Goal: Information Seeking & Learning: Learn about a topic

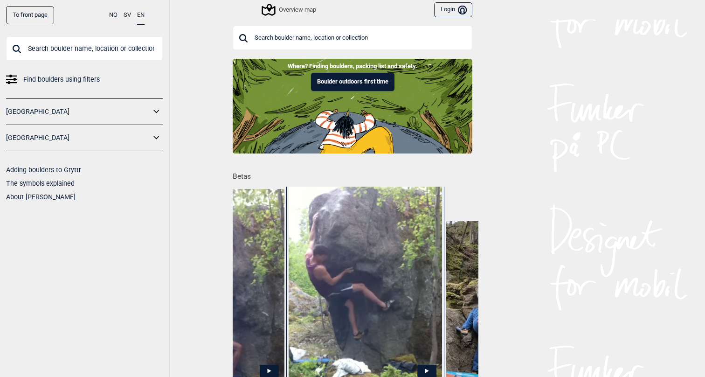
click at [298, 11] on div "Overview map" at bounding box center [289, 9] width 53 height 11
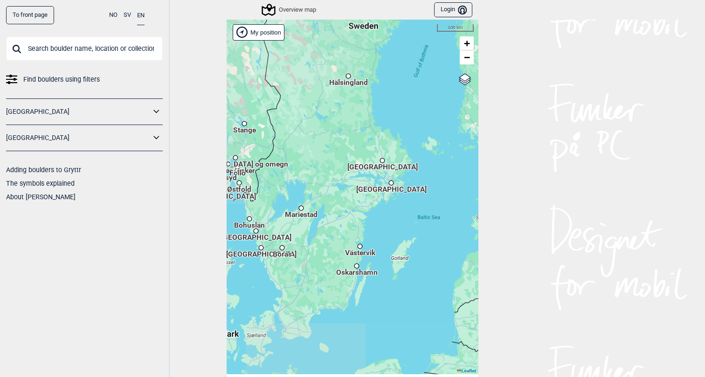
drag, startPoint x: 435, startPoint y: 192, endPoint x: 332, endPoint y: 179, distance: 102.9
click at [332, 179] on div "Hallingdal Stange [GEOGRAPHIC_DATA] syd [GEOGRAPHIC_DATA] og omegn [GEOGRAPHIC_…" at bounding box center [353, 197] width 252 height 354
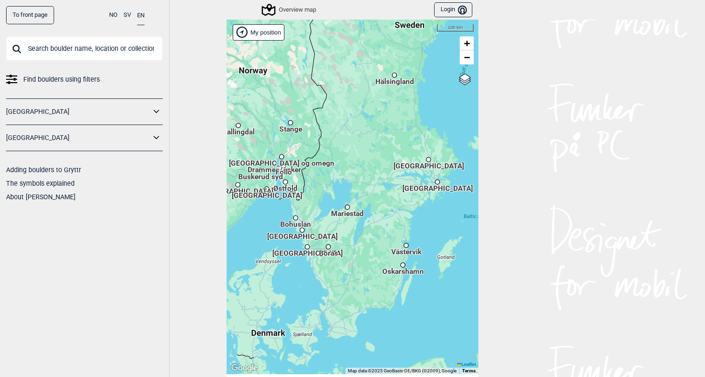
click at [432, 161] on span "[GEOGRAPHIC_DATA]" at bounding box center [428, 161] width 70 height 1
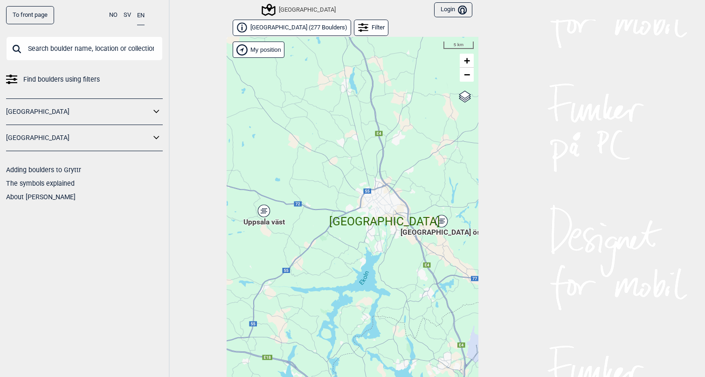
click at [270, 210] on div "Hallingdal Gol [PERSON_NAME] Kolomoen [GEOGRAPHIC_DATA] [GEOGRAPHIC_DATA] [GEOG…" at bounding box center [353, 214] width 252 height 354
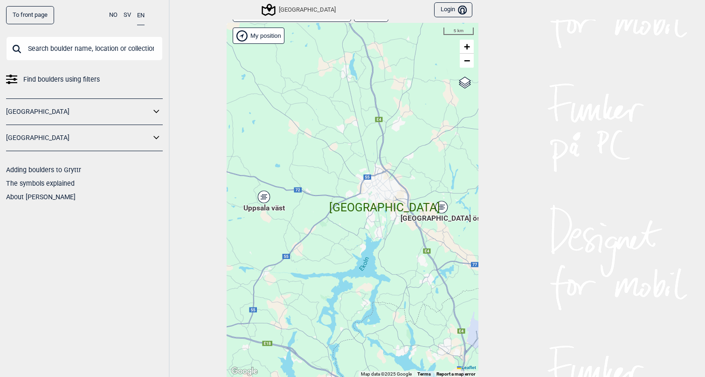
click at [262, 192] on icon at bounding box center [264, 197] width 12 height 12
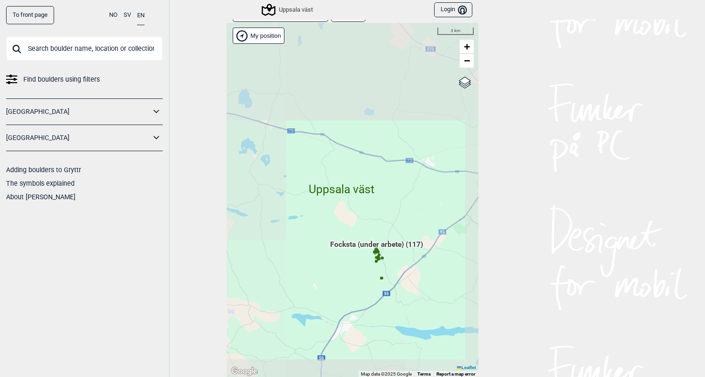
drag, startPoint x: 403, startPoint y: 291, endPoint x: 346, endPoint y: 198, distance: 109.2
click at [346, 198] on div "Hallingdal Gol [PERSON_NAME] Kolomoen [GEOGRAPHIC_DATA] [GEOGRAPHIC_DATA] [GEOG…" at bounding box center [353, 200] width 252 height 354
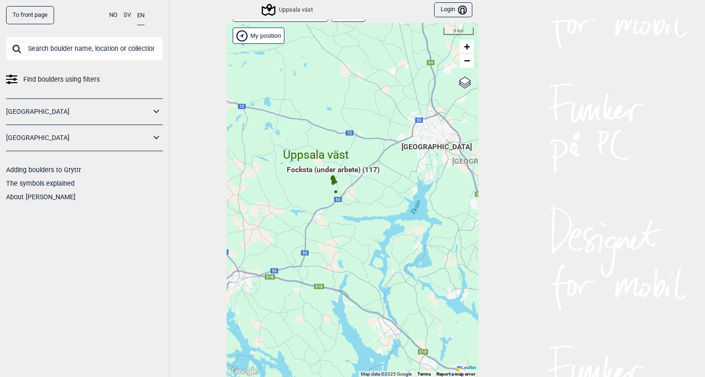
click at [300, 5] on div "Uppsala väst" at bounding box center [288, 9] width 50 height 11
click at [293, 8] on div "Uppsala väst" at bounding box center [288, 9] width 50 height 11
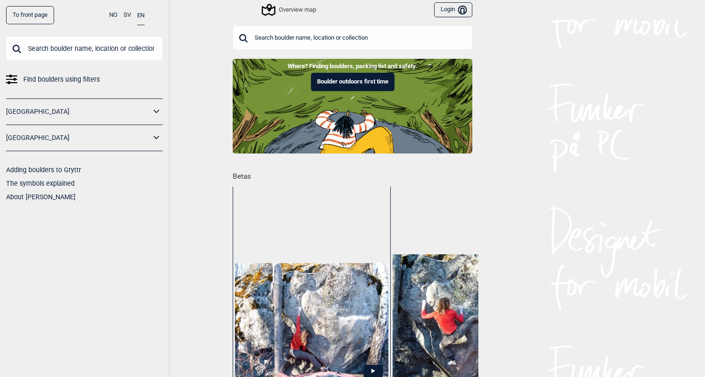
click at [302, 7] on div "Overview map" at bounding box center [289, 9] width 53 height 11
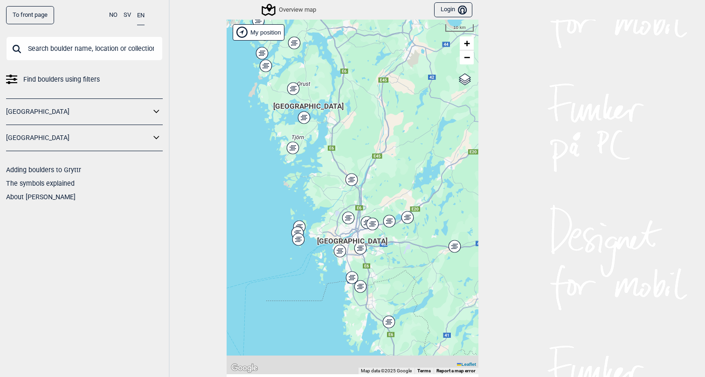
drag, startPoint x: 390, startPoint y: 293, endPoint x: 390, endPoint y: 264, distance: 28.4
click at [390, 264] on div "Hallingdal Stange Buskerud syd Oslo og omegn Follo Østfold Drammen/Asker" at bounding box center [353, 197] width 252 height 354
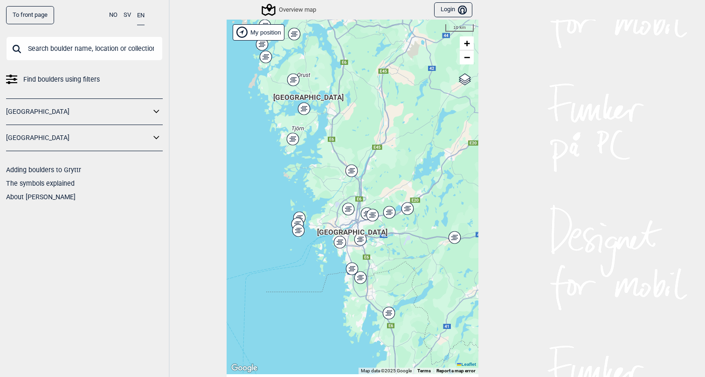
click at [347, 227] on span "Göteborg" at bounding box center [352, 227] width 70 height 0
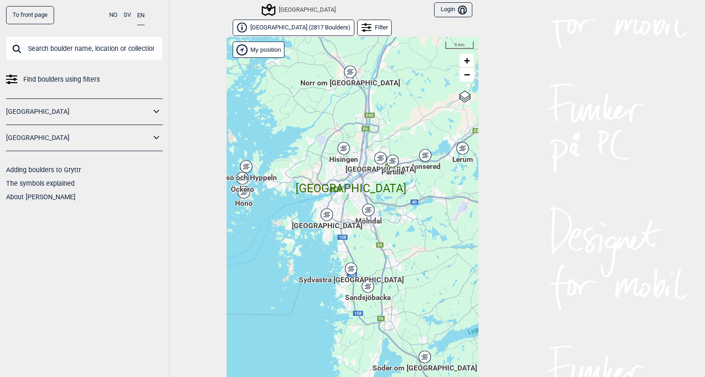
click at [361, 23] on icon at bounding box center [366, 28] width 10 height 10
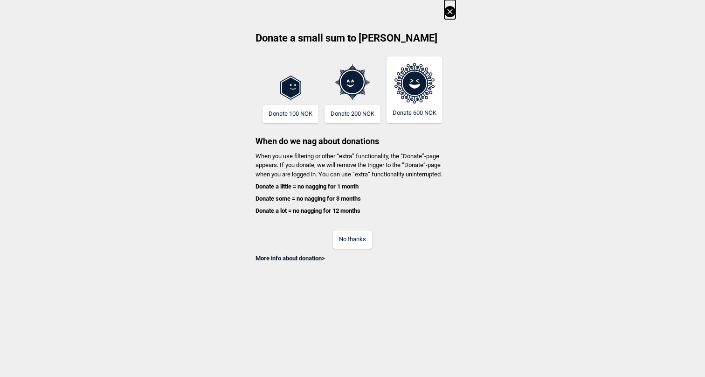
click at [446, 15] on icon at bounding box center [449, 11] width 11 height 11
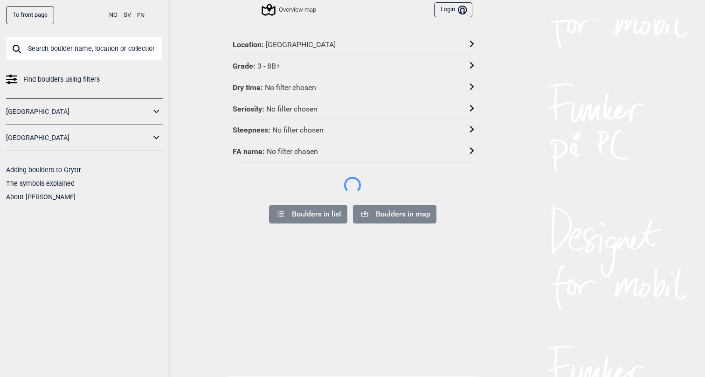
click at [299, 62] on div "Grade : 3 - 8B+" at bounding box center [347, 67] width 228 height 10
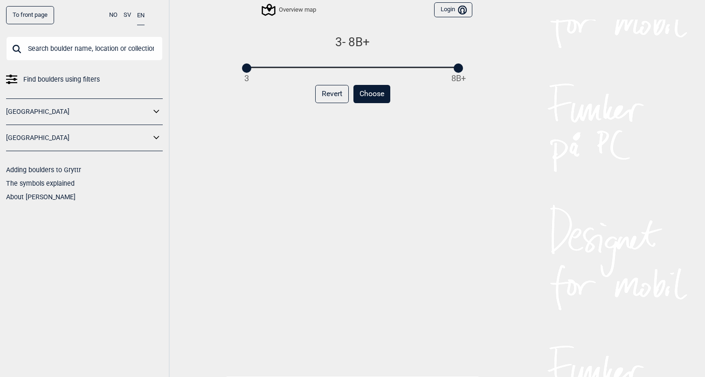
click at [337, 95] on button "Revert" at bounding box center [332, 94] width 34 height 18
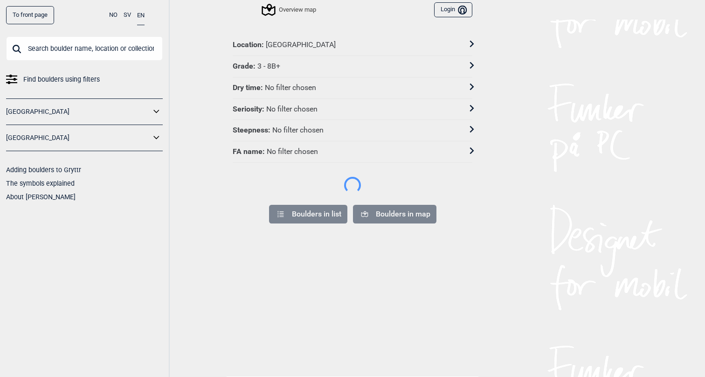
click at [303, 62] on div "Grade : 3 - 8B+" at bounding box center [347, 67] width 228 height 10
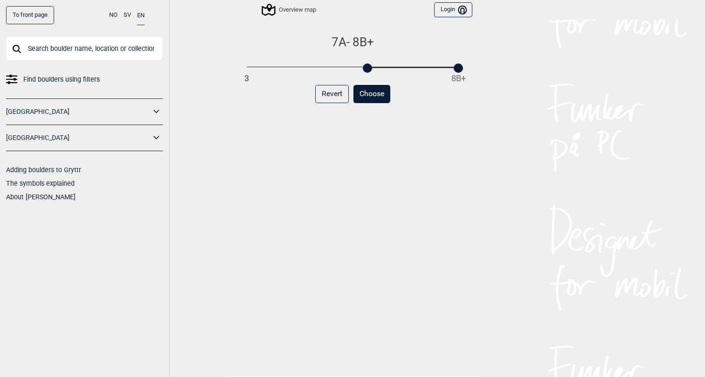
drag, startPoint x: 244, startPoint y: 66, endPoint x: 363, endPoint y: 64, distance: 119.4
click at [363, 64] on div "3 8B+" at bounding box center [353, 67] width 212 height 7
click at [368, 94] on button "Choose" at bounding box center [371, 94] width 37 height 18
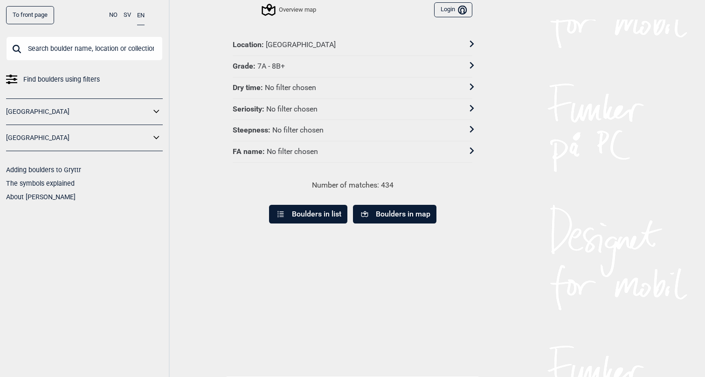
click at [309, 62] on div "Grade : 7A - 8B+" at bounding box center [347, 67] width 228 height 10
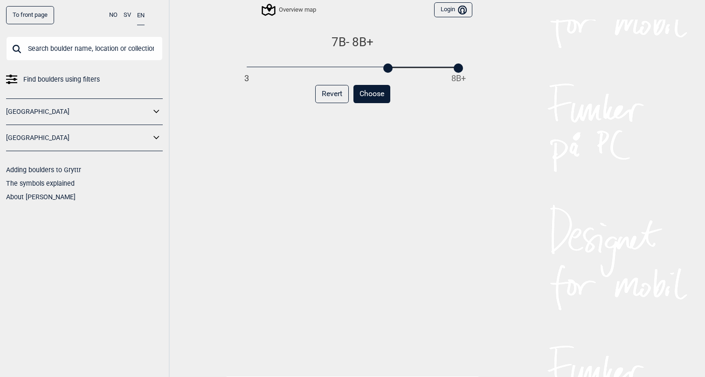
drag, startPoint x: 366, startPoint y: 66, endPoint x: 388, endPoint y: 66, distance: 22.4
click at [388, 66] on div at bounding box center [387, 67] width 9 height 9
click at [366, 90] on button "Choose" at bounding box center [371, 94] width 37 height 18
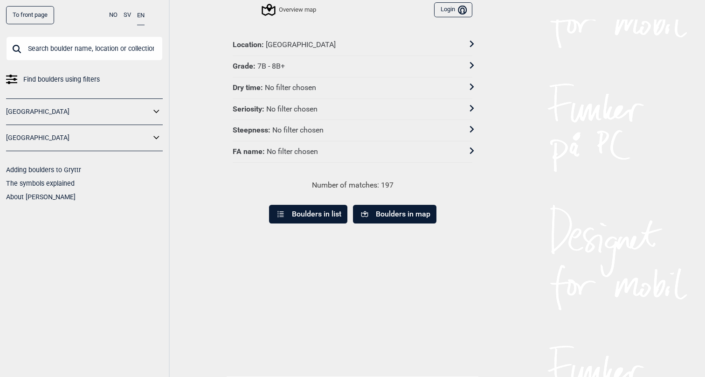
click at [385, 215] on button "Boulders in map" at bounding box center [394, 214] width 83 height 19
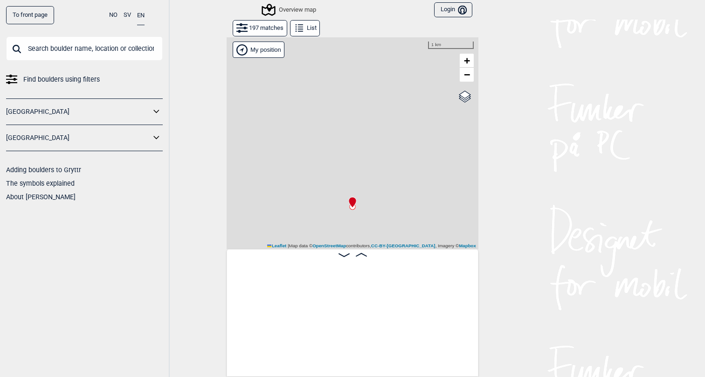
scroll to position [0, 73]
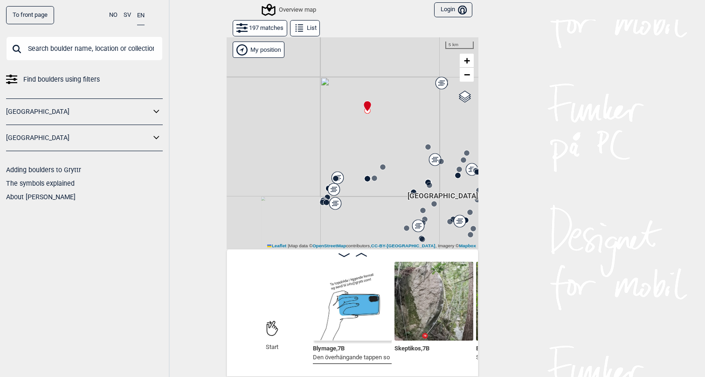
drag, startPoint x: 423, startPoint y: 175, endPoint x: 402, endPoint y: 124, distance: 55.2
click at [402, 124] on div at bounding box center [353, 143] width 252 height 212
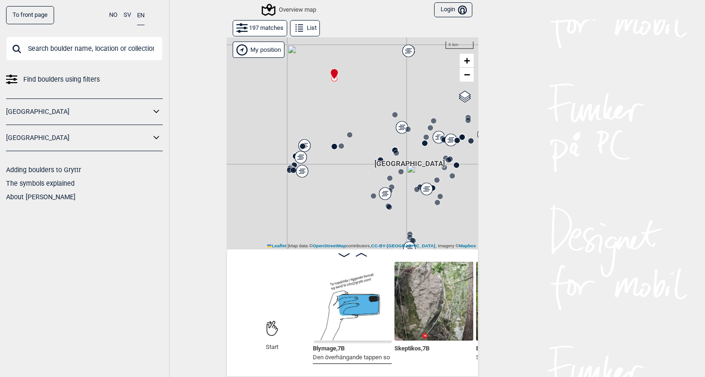
drag, startPoint x: 401, startPoint y: 195, endPoint x: 341, endPoint y: 149, distance: 75.8
click at [342, 148] on div at bounding box center [353, 143] width 252 height 212
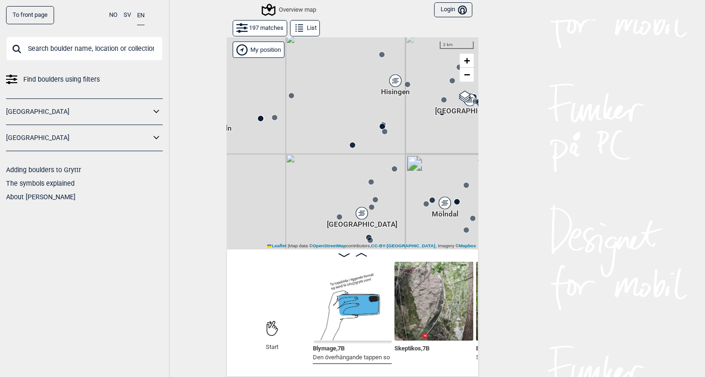
click at [273, 116] on circle at bounding box center [275, 118] width 6 height 6
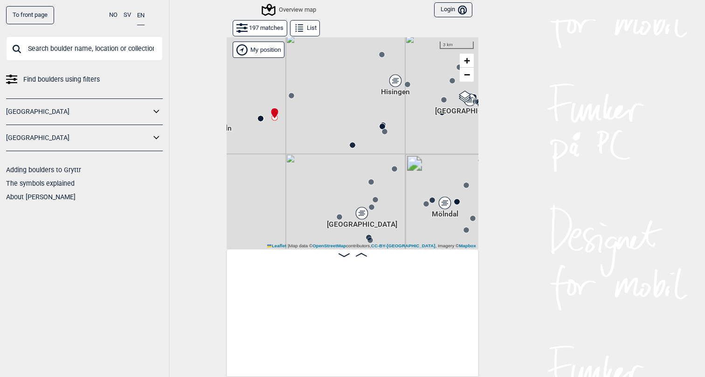
scroll to position [0, 6311]
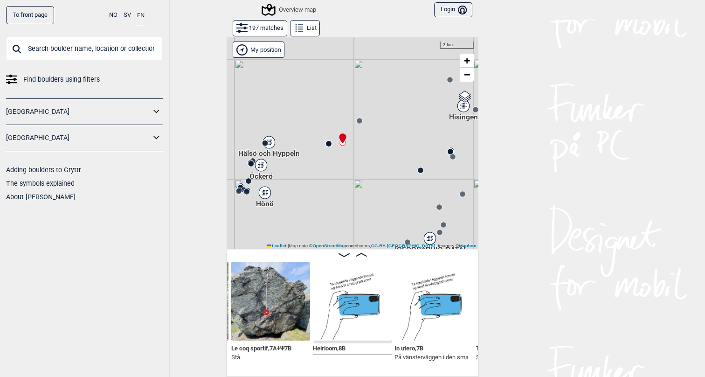
drag, startPoint x: 387, startPoint y: 180, endPoint x: 299, endPoint y: 116, distance: 108.4
click at [299, 116] on div "Gol Ål Kolomoen Vallset Tangen Sørli Åsbygda Kongsberg Efteløt Østmarka nord Se…" at bounding box center [353, 143] width 252 height 212
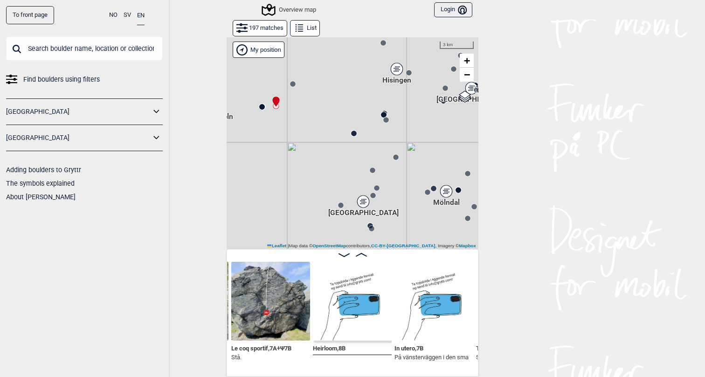
drag, startPoint x: 403, startPoint y: 170, endPoint x: 336, endPoint y: 133, distance: 76.2
click at [336, 133] on div "Gol Ål Kolomoen Vallset Tangen Sørli Åsbygda Kongsberg Efteløt Østmarka nord Se…" at bounding box center [353, 143] width 252 height 212
click at [356, 132] on circle at bounding box center [354, 134] width 6 height 6
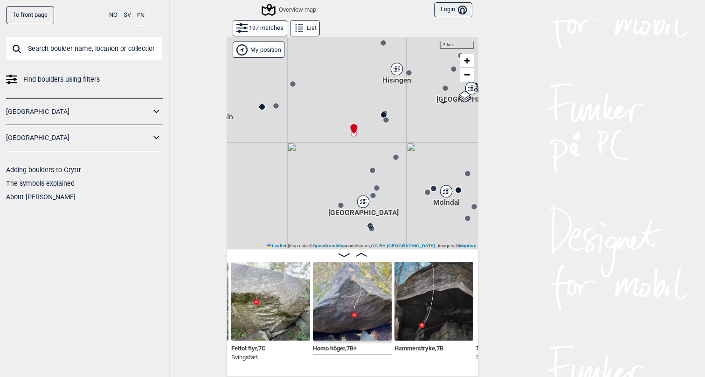
click at [384, 114] on circle at bounding box center [384, 115] width 6 height 6
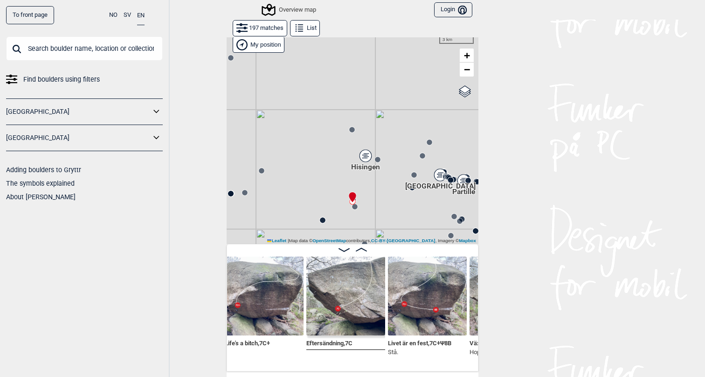
scroll to position [0, 7593]
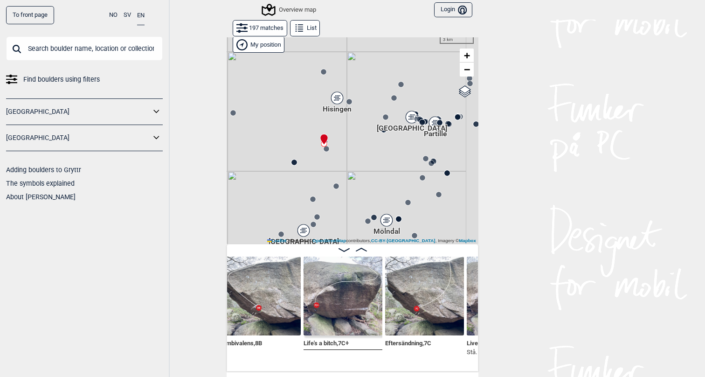
drag, startPoint x: 386, startPoint y: 188, endPoint x: 354, endPoint y: 125, distance: 70.1
click at [354, 125] on div "Gol Ål Kolomoen Vallset Tangen Sørli Åsbygda Kongsberg Efteløt Østmarka nord Se…" at bounding box center [353, 138] width 252 height 212
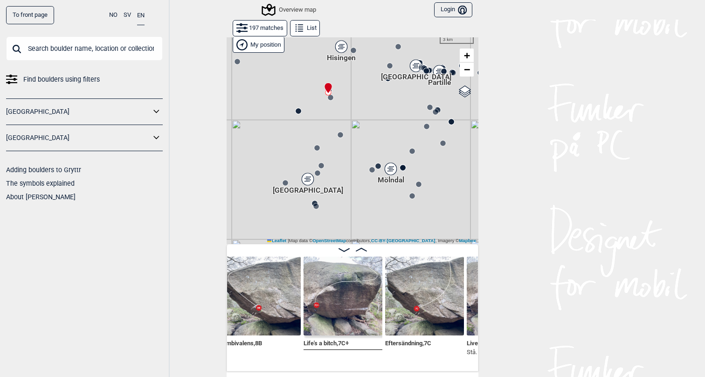
drag, startPoint x: 346, startPoint y: 198, endPoint x: 354, endPoint y: 151, distance: 47.2
click at [354, 151] on div "Gol Ål Kolomoen Vallset Tangen Sørli Åsbygda Kongsberg Efteløt Østmarka nord Se…" at bounding box center [353, 138] width 252 height 212
drag, startPoint x: 369, startPoint y: 109, endPoint x: 369, endPoint y: 135, distance: 26.1
click at [369, 135] on div "Gol Ål Kolomoen Vallset Tangen Sørli Åsbygda Kongsberg Efteløt Østmarka nord Se…" at bounding box center [353, 138] width 252 height 212
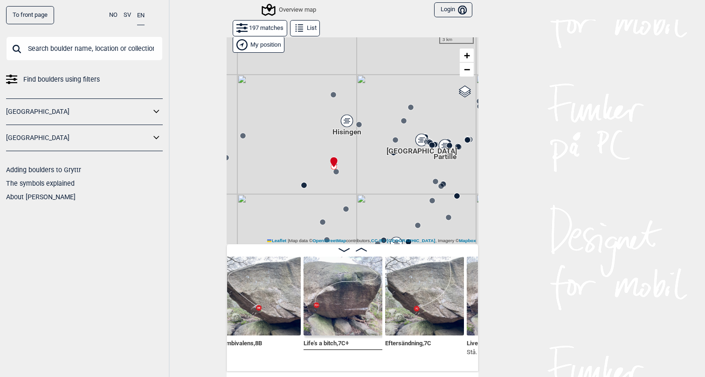
drag, startPoint x: 369, startPoint y: 154, endPoint x: 331, endPoint y: 117, distance: 52.8
click at [331, 117] on div "Gol Ål Kolomoen Vallset Tangen Sørli Åsbygda Kongsberg Efteløt Østmarka nord Se…" at bounding box center [353, 138] width 252 height 212
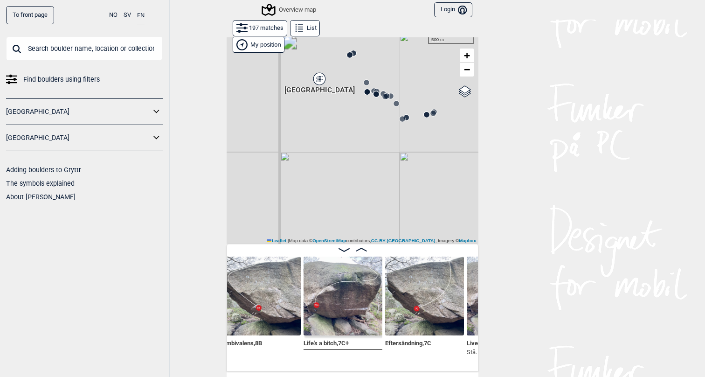
click at [367, 89] on circle at bounding box center [368, 92] width 6 height 6
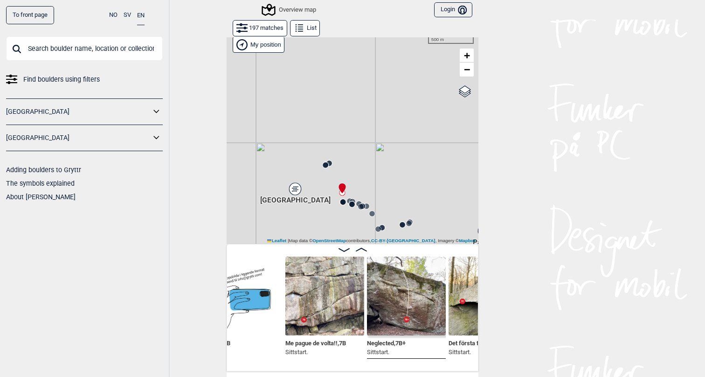
scroll to position [0, 2302]
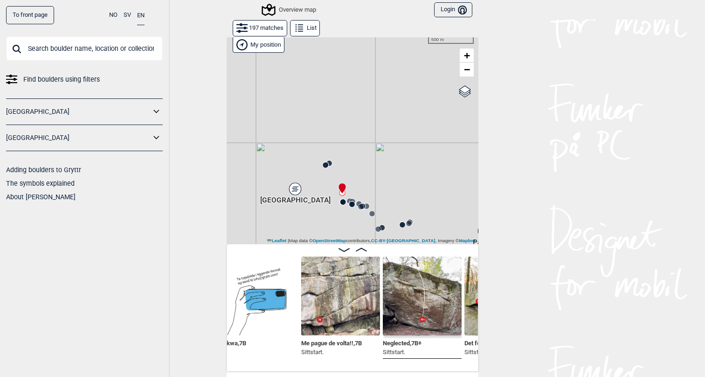
drag, startPoint x: 332, startPoint y: 224, endPoint x: 314, endPoint y: 153, distance: 73.7
click at [315, 153] on div "Gol Ål Kolomoen Vallset Tangen Sørli Åsbygda Kongsberg Efteløt Østmarka nord Se…" at bounding box center [353, 138] width 252 height 212
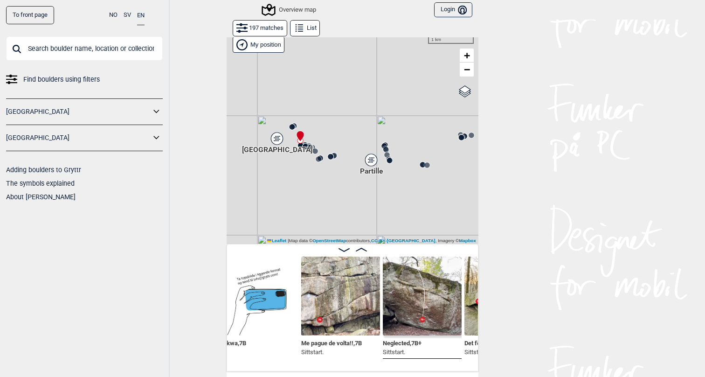
drag, startPoint x: 434, startPoint y: 196, endPoint x: 366, endPoint y: 172, distance: 71.1
click at [366, 172] on div "Gol Ål Kolomoen Vallset Tangen Sørli Åsbygda Kongsberg Efteløt Østmarka nord Se…" at bounding box center [353, 138] width 252 height 212
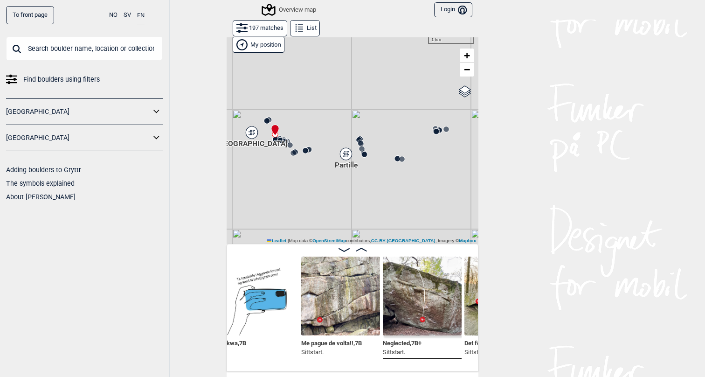
click at [437, 131] on circle at bounding box center [437, 132] width 6 height 6
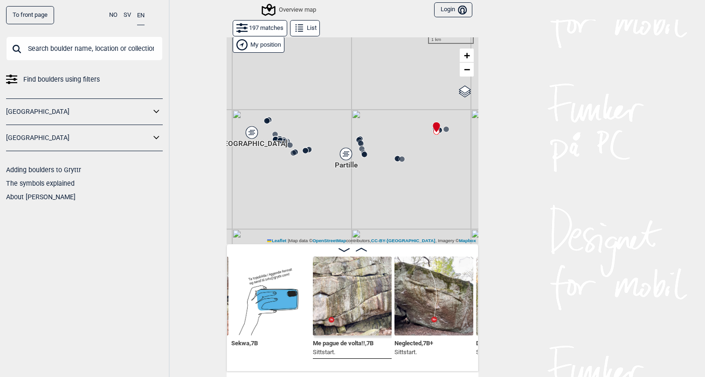
click at [447, 129] on circle at bounding box center [446, 129] width 6 height 6
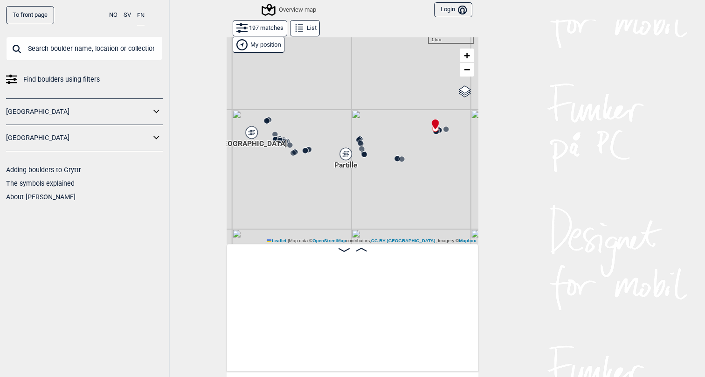
scroll to position [0, 1584]
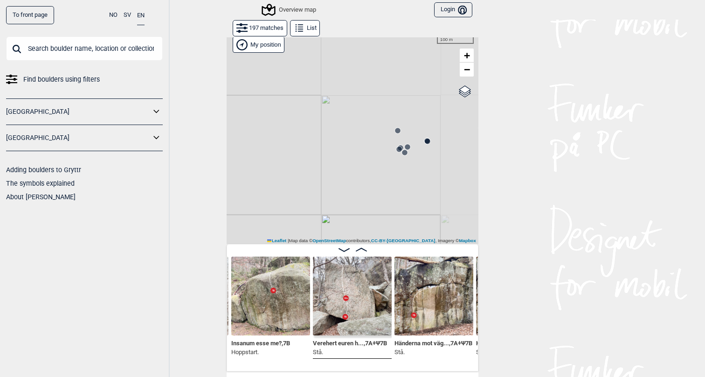
click at [429, 141] on circle at bounding box center [428, 141] width 6 height 6
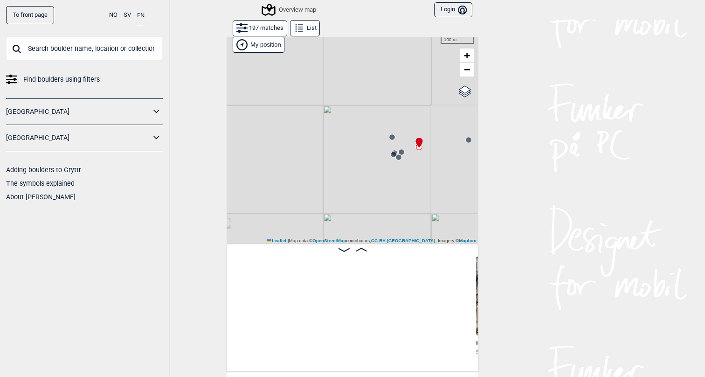
scroll to position [0, 1911]
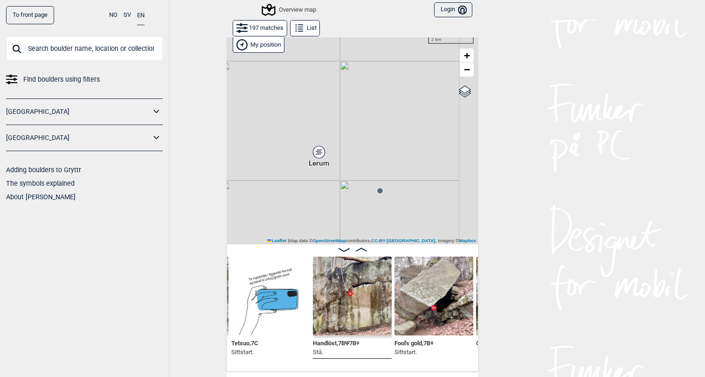
click at [379, 192] on circle at bounding box center [380, 191] width 6 height 6
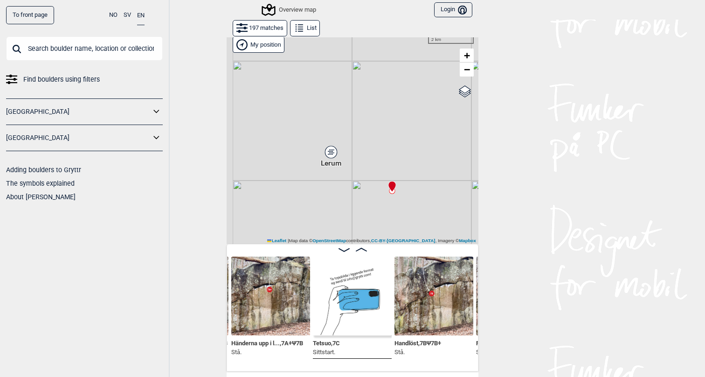
drag, startPoint x: 344, startPoint y: 183, endPoint x: 370, endPoint y: 183, distance: 26.1
click at [370, 183] on div "Gol Ål Kolomoen Vallset Tangen Sørli Åsbygda Kongsberg Efteløt Østmarka nord Se…" at bounding box center [353, 138] width 252 height 212
drag, startPoint x: 308, startPoint y: 178, endPoint x: 429, endPoint y: 165, distance: 121.9
click at [429, 165] on div "Gol Ål Kolomoen Vallset Tangen Sørli Åsbygda Kongsberg Efteløt Østmarka nord Se…" at bounding box center [353, 138] width 252 height 212
click at [337, 155] on circle at bounding box center [338, 155] width 6 height 6
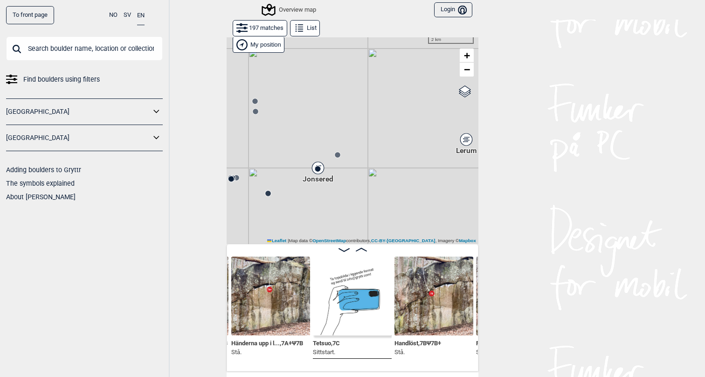
scroll to position [0, 639]
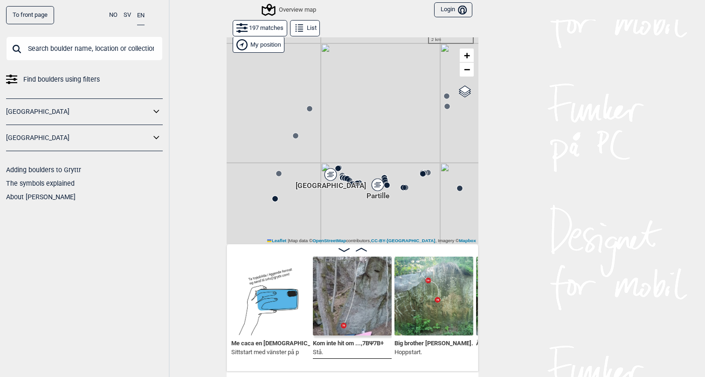
drag, startPoint x: 391, startPoint y: 203, endPoint x: 242, endPoint y: 144, distance: 160.2
click at [242, 144] on div "Gol Ål Kolomoen Vallset Tangen Sørli Åsbygda Kongsberg Efteløt Østmarka nord Se…" at bounding box center [353, 138] width 252 height 212
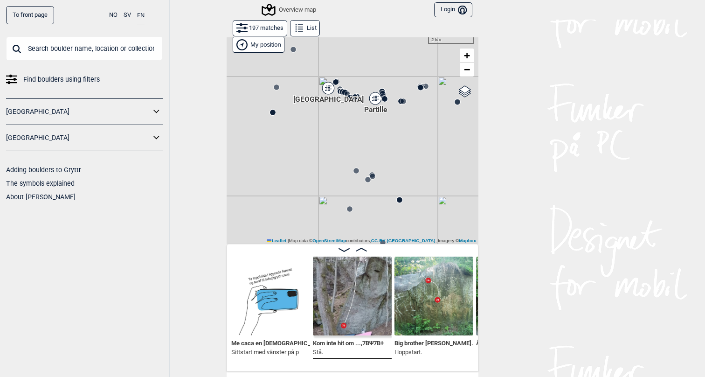
drag, startPoint x: 369, startPoint y: 178, endPoint x: 369, endPoint y: 93, distance: 85.3
click at [369, 93] on div "Gol Ål Kolomoen Vallset Tangen Sørli Åsbygda Kongsberg Efteløt Østmarka nord Se…" at bounding box center [353, 138] width 252 height 212
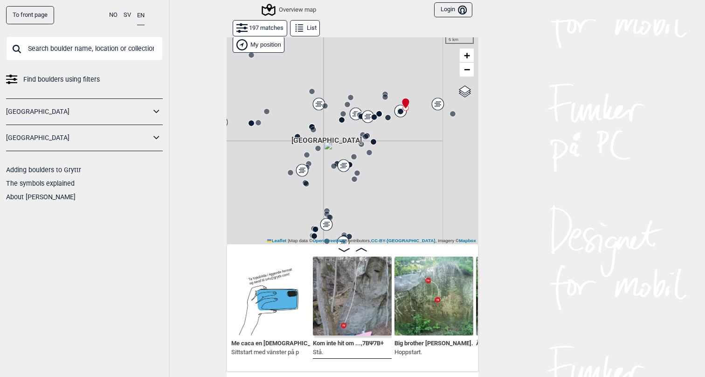
drag, startPoint x: 375, startPoint y: 204, endPoint x: 378, endPoint y: 149, distance: 54.6
click at [378, 149] on div at bounding box center [353, 138] width 252 height 212
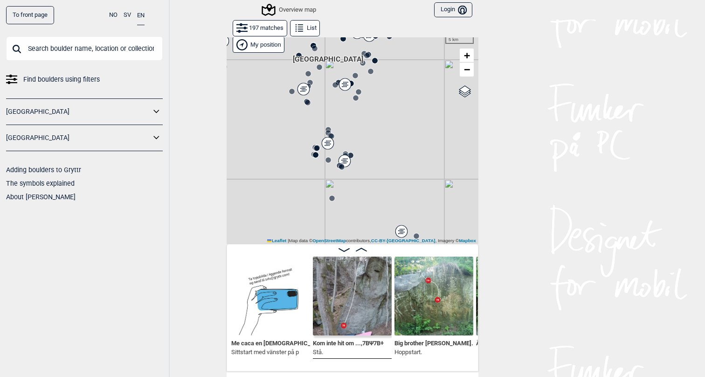
drag, startPoint x: 337, startPoint y: 185, endPoint x: 337, endPoint y: 107, distance: 77.9
click at [337, 107] on div at bounding box center [353, 138] width 252 height 212
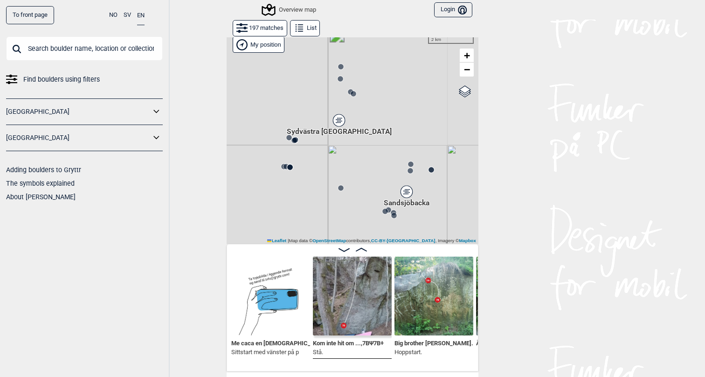
click at [354, 90] on icon at bounding box center [353, 93] width 7 height 7
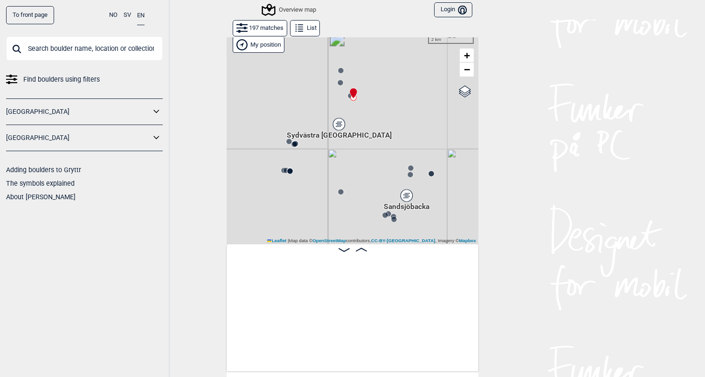
scroll to position [0, 13309]
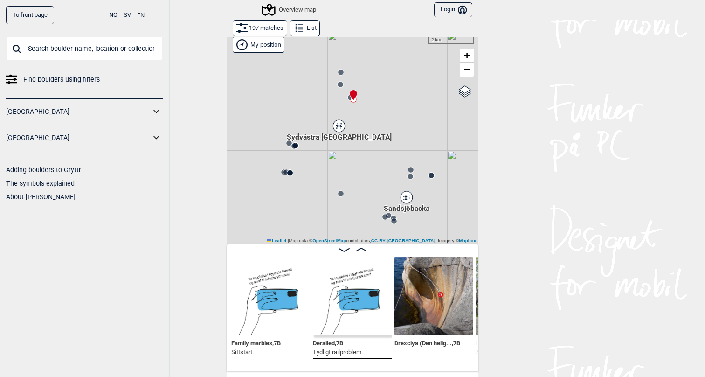
click at [292, 172] on circle at bounding box center [290, 173] width 6 height 6
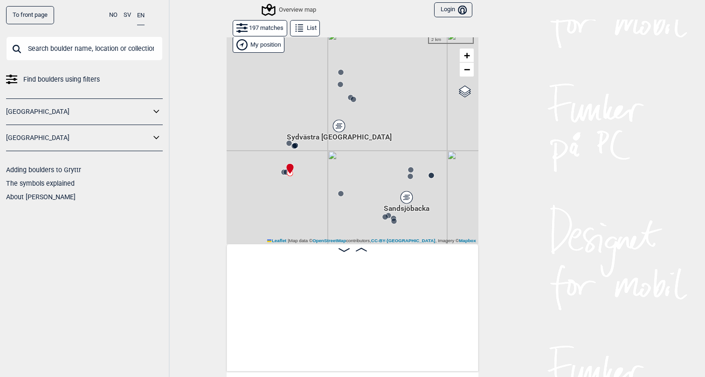
scroll to position [0, 14505]
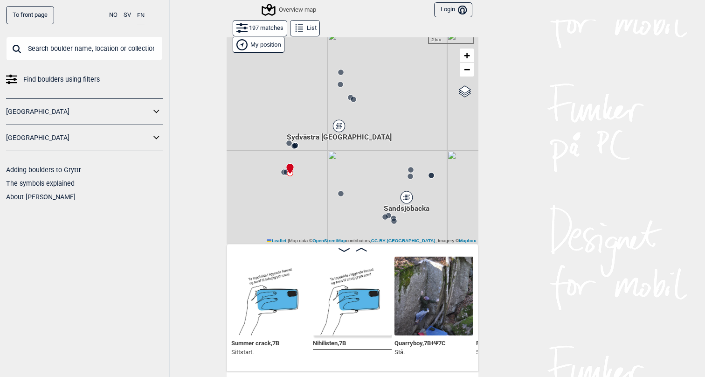
click at [287, 171] on icon at bounding box center [290, 168] width 8 height 11
click at [284, 168] on div at bounding box center [287, 164] width 7 height 7
click at [283, 172] on icon at bounding box center [286, 171] width 7 height 7
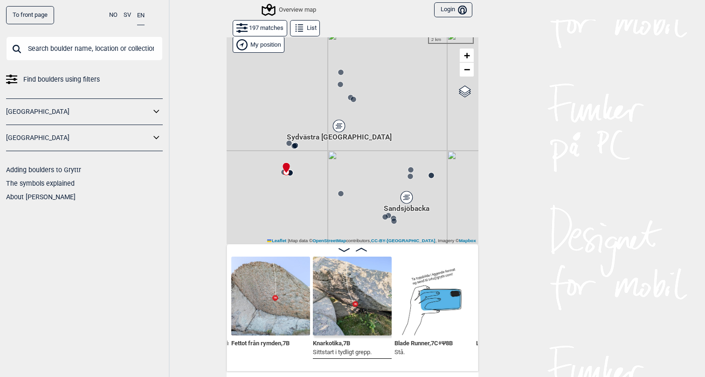
click at [295, 146] on circle at bounding box center [294, 146] width 6 height 6
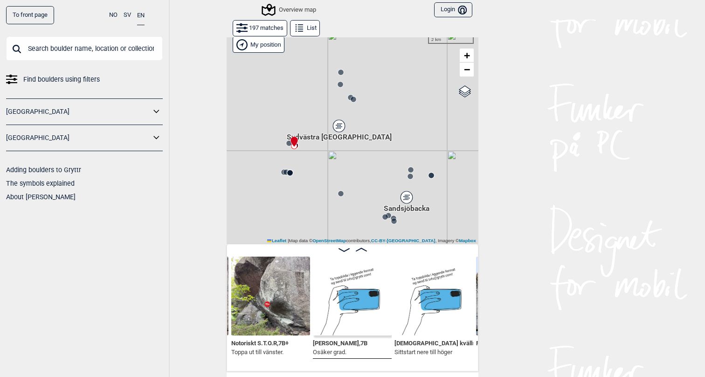
click at [287, 144] on circle at bounding box center [289, 143] width 6 height 6
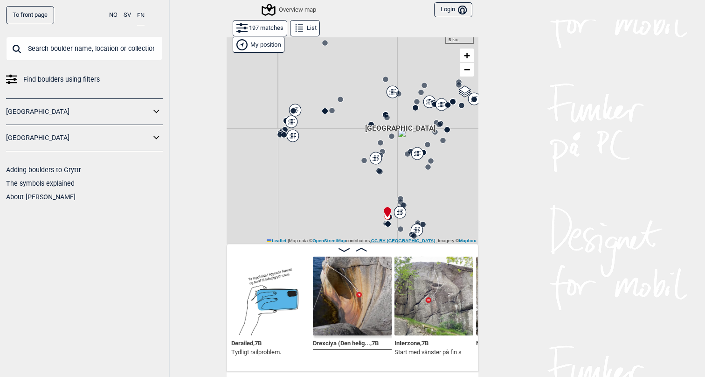
drag, startPoint x: 428, startPoint y: 229, endPoint x: 433, endPoint y: 241, distance: 12.1
click at [433, 241] on div at bounding box center [353, 138] width 252 height 212
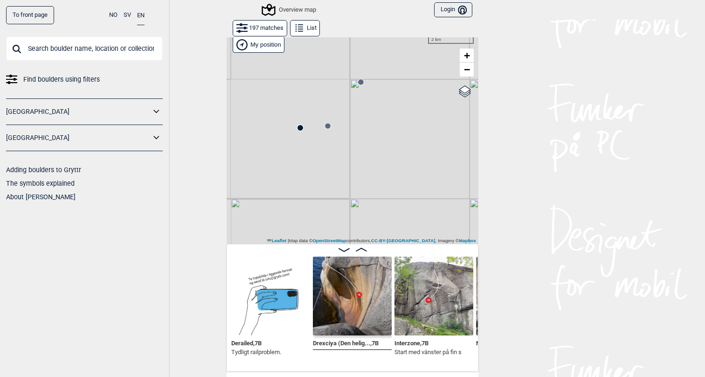
drag, startPoint x: 303, startPoint y: 119, endPoint x: 385, endPoint y: 116, distance: 81.6
click at [384, 116] on div "Gol Ål Kolomoen Vallset Tangen Sørli Åsbygda Kongsberg Efteløt Østmarka nord Se…" at bounding box center [353, 138] width 252 height 212
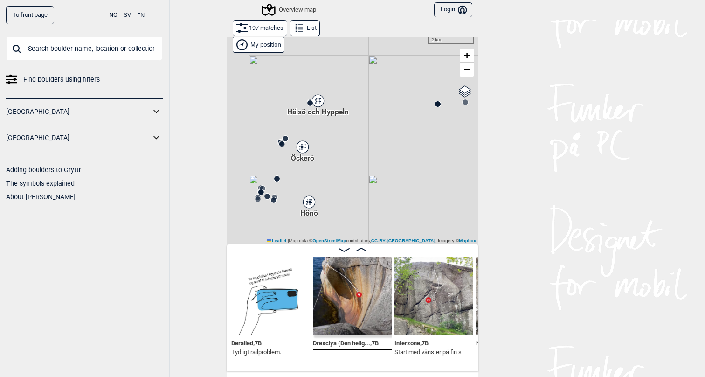
drag, startPoint x: 299, startPoint y: 128, endPoint x: 358, endPoint y: 108, distance: 62.2
click at [358, 108] on div "Gol Ål Kolomoen Vallset Tangen Sørli Åsbygda Kongsberg Efteløt Østmarka nord Se…" at bounding box center [353, 138] width 252 height 212
click at [318, 105] on icon at bounding box center [322, 100] width 13 height 13
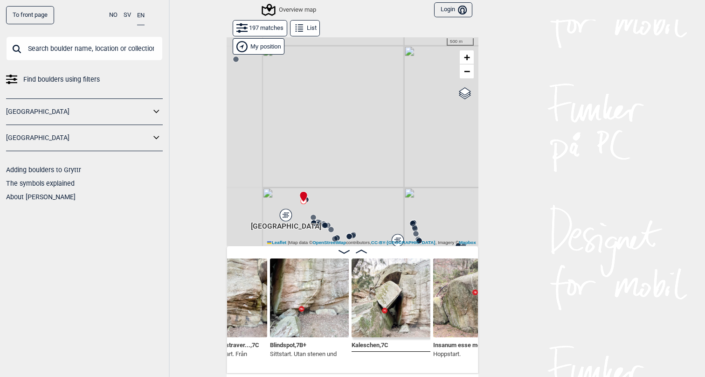
scroll to position [0, 1340]
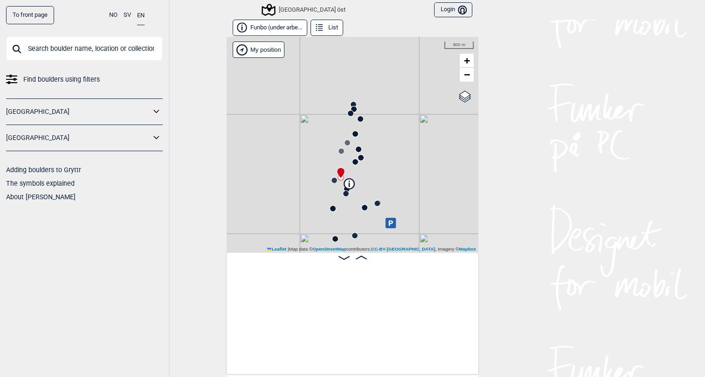
scroll to position [0, 0]
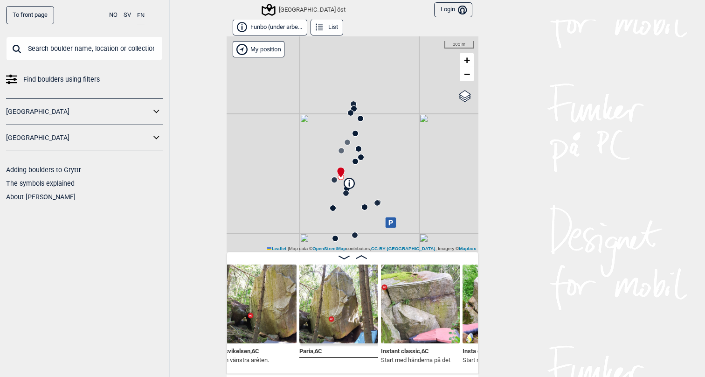
click at [352, 109] on circle at bounding box center [354, 109] width 6 height 6
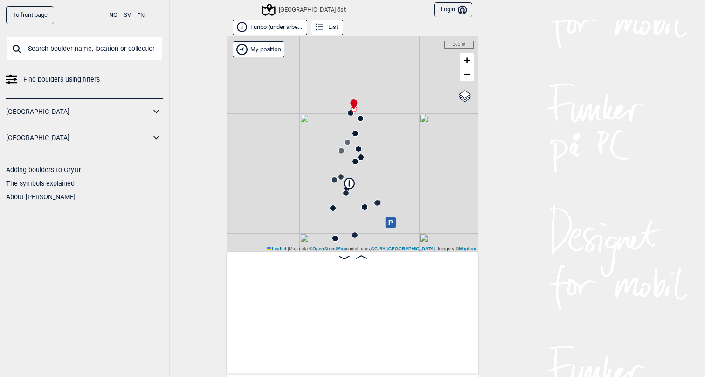
scroll to position [0, 726]
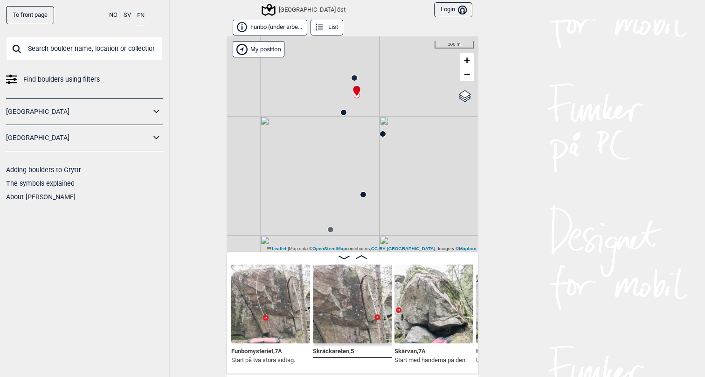
drag, startPoint x: 321, startPoint y: 83, endPoint x: 333, endPoint y: 153, distance: 71.0
click at [333, 153] on div "[GEOGRAPHIC_DATA] öst" at bounding box center [353, 143] width 252 height 215
click at [345, 116] on circle at bounding box center [346, 119] width 6 height 6
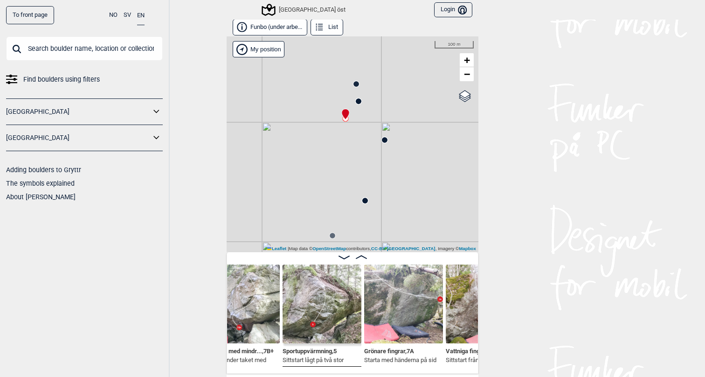
scroll to position [0, 1909]
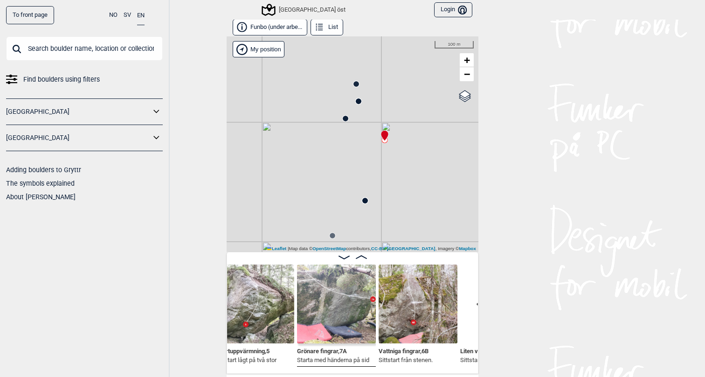
scroll to position [0, 1980]
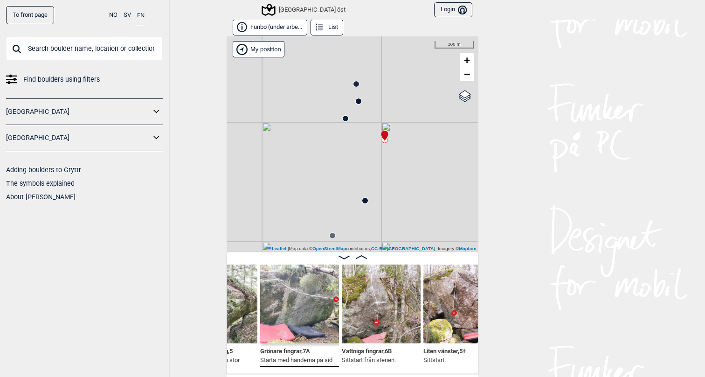
click at [365, 203] on icon at bounding box center [364, 200] width 7 height 7
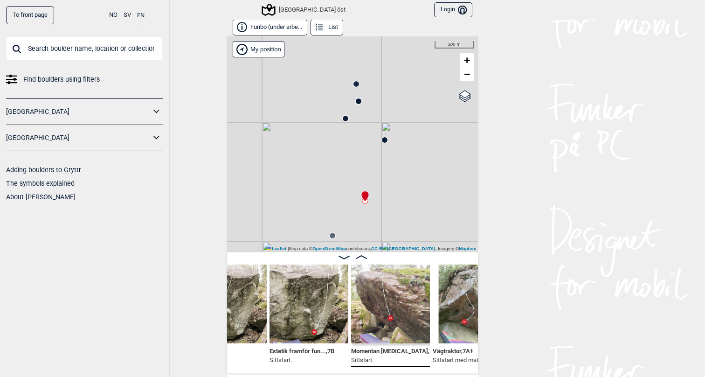
scroll to position [0, 3860]
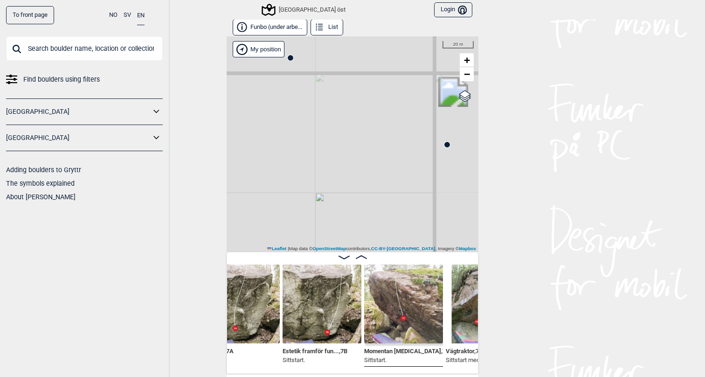
drag, startPoint x: 365, startPoint y: 175, endPoint x: 365, endPoint y: 56, distance: 119.3
click at [365, 58] on div "[GEOGRAPHIC_DATA] öst" at bounding box center [353, 143] width 252 height 215
drag, startPoint x: 373, startPoint y: 196, endPoint x: 373, endPoint y: 82, distance: 114.2
click at [373, 82] on div "[GEOGRAPHIC_DATA] öst" at bounding box center [353, 143] width 252 height 215
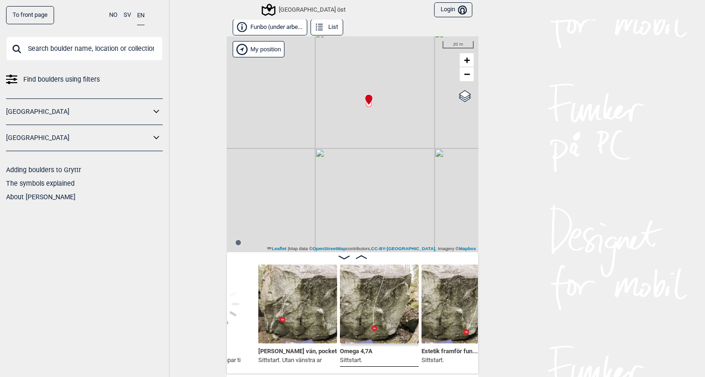
scroll to position [2, 0]
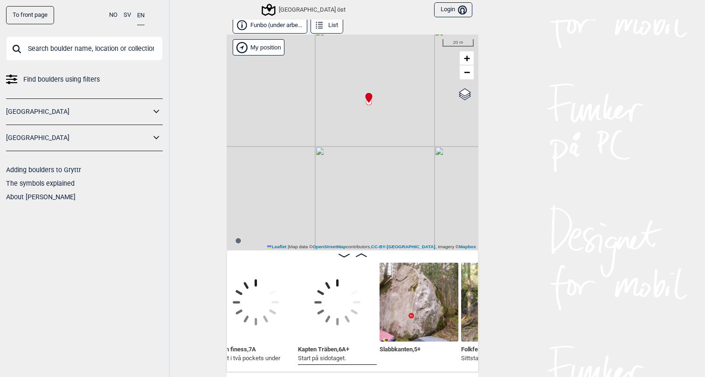
scroll to position [0, 3204]
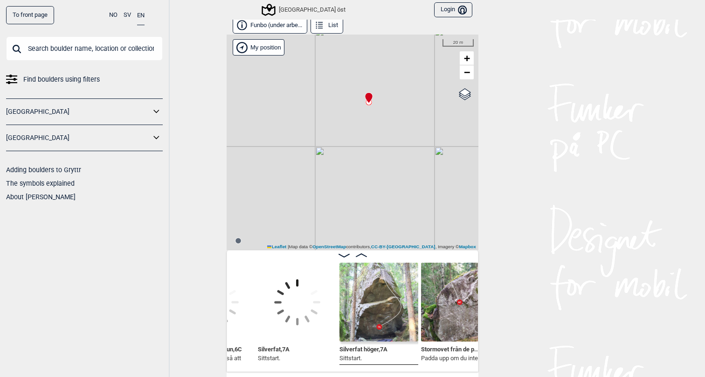
scroll to position [0, 2461]
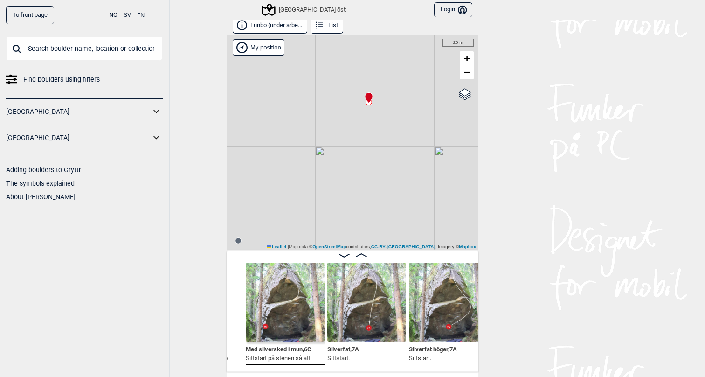
scroll to position [0, 2397]
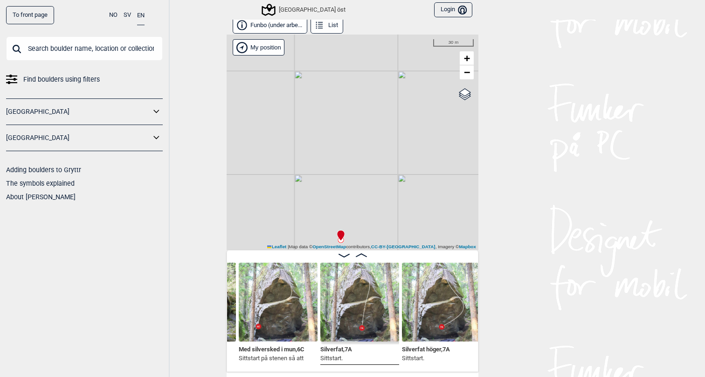
scroll to position [0, 2449]
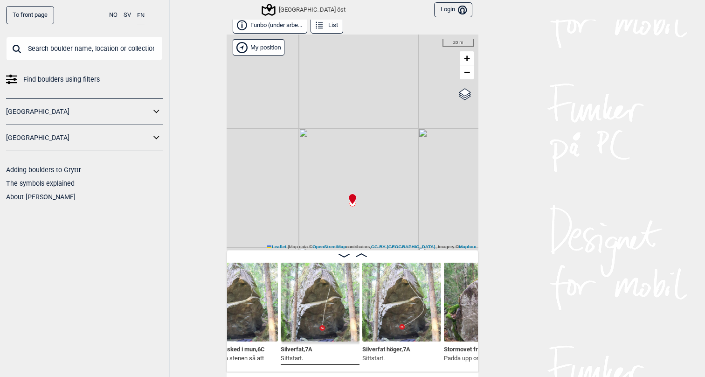
click at [301, 327] on img at bounding box center [320, 301] width 79 height 79
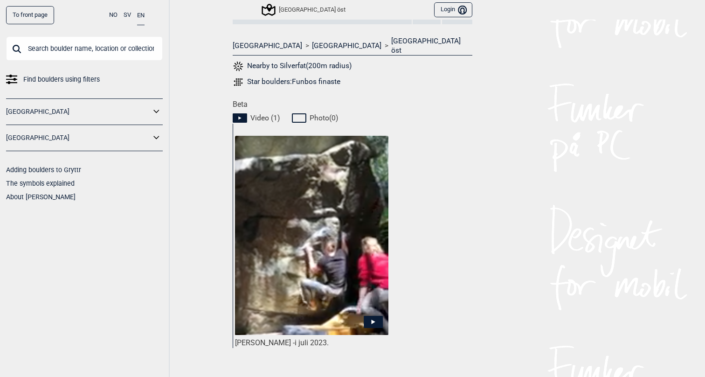
scroll to position [385, 0]
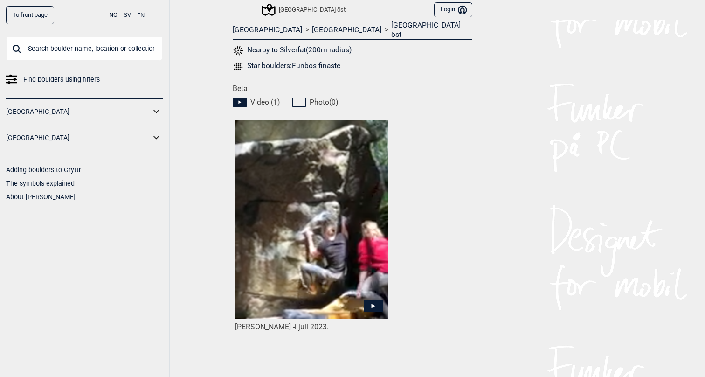
click at [312, 230] on img at bounding box center [311, 219] width 153 height 199
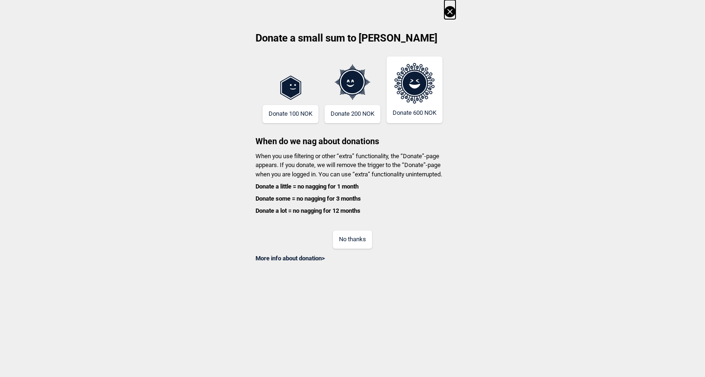
click at [358, 230] on button "No thanks" at bounding box center [352, 239] width 39 height 18
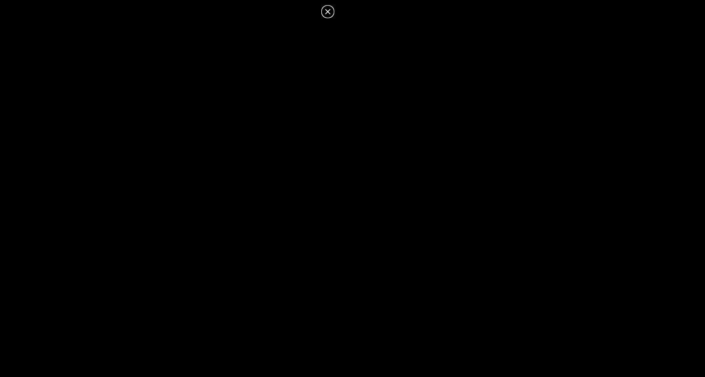
click at [325, 11] on icon at bounding box center [327, 11] width 11 height 11
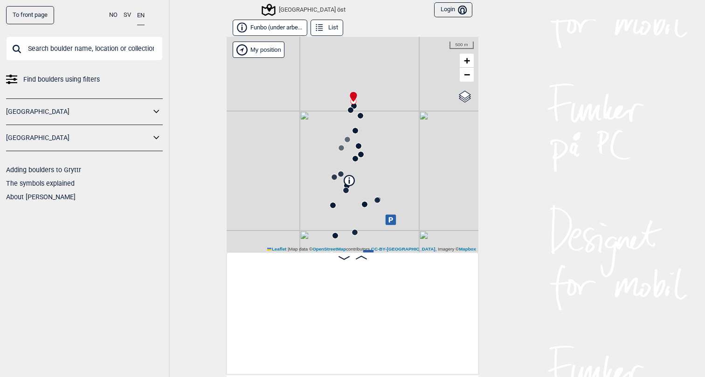
scroll to position [0, 73]
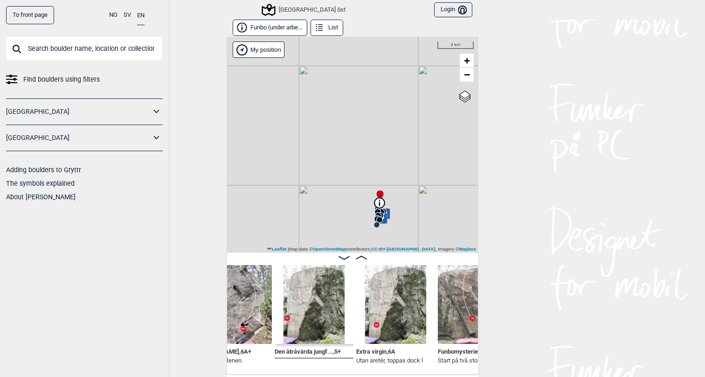
click at [292, 7] on div "[GEOGRAPHIC_DATA] öst" at bounding box center [304, 9] width 83 height 11
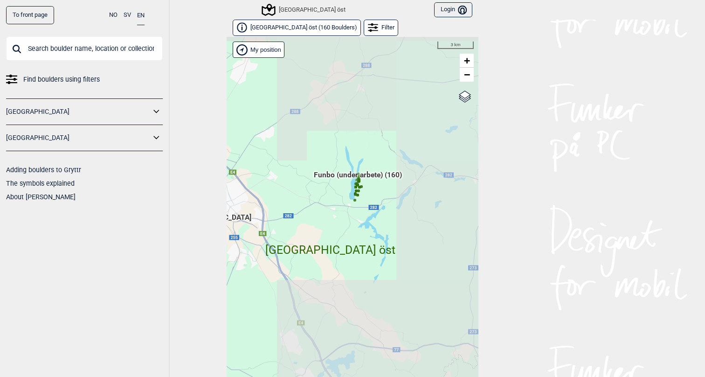
scroll to position [14, 0]
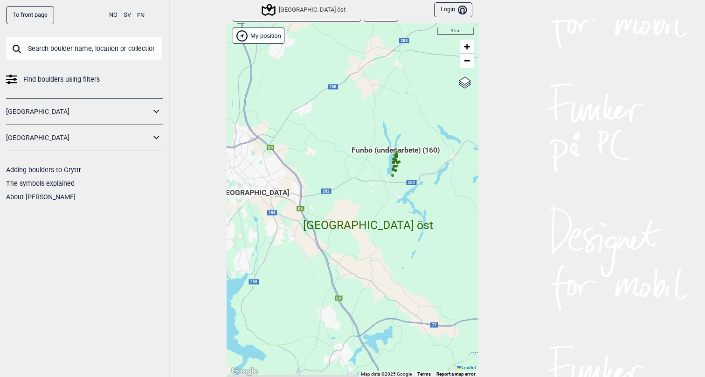
drag, startPoint x: 324, startPoint y: 224, endPoint x: 418, endPoint y: 211, distance: 94.2
click at [418, 211] on div "Hallingdal Gol Ål Stange Kolomoen Vallset Tangen Sørli Åsbygda Buskerud syd Kon…" at bounding box center [353, 200] width 252 height 354
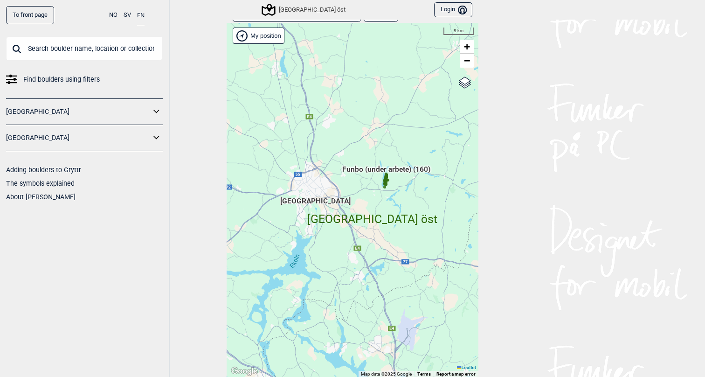
drag, startPoint x: 290, startPoint y: 193, endPoint x: 418, endPoint y: 186, distance: 128.4
click at [418, 186] on div "Hallingdal Gol Ål Stange Kolomoen Vallset Tangen Sørli Åsbygda Buskerud syd Kon…" at bounding box center [353, 200] width 252 height 354
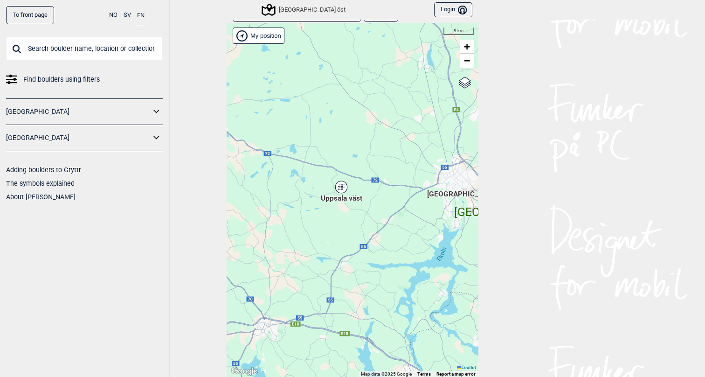
click at [341, 185] on div "Uppsala väst" at bounding box center [341, 187] width 6 height 6
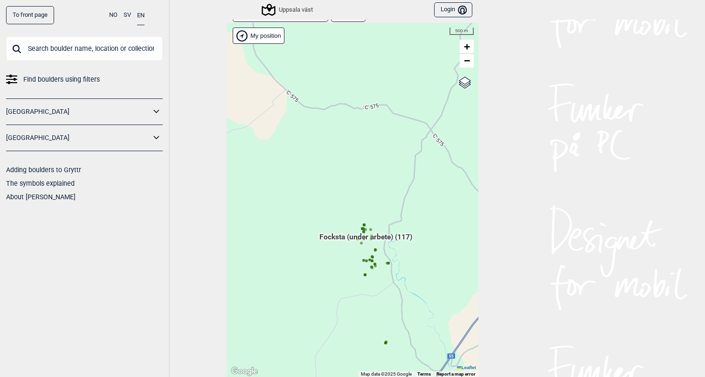
click at [341, 238] on span "Focksta (under arbete) (117)" at bounding box center [365, 241] width 93 height 18
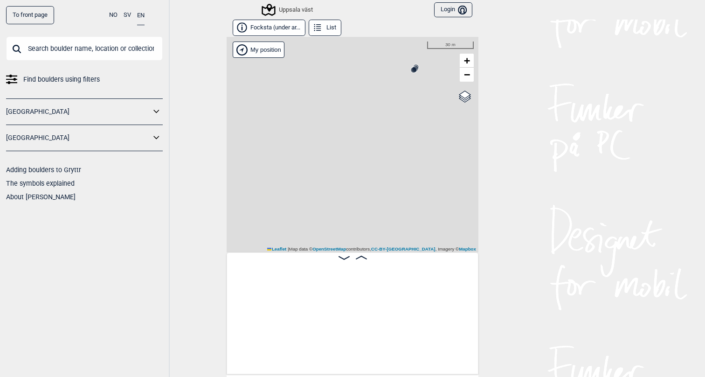
scroll to position [0, 73]
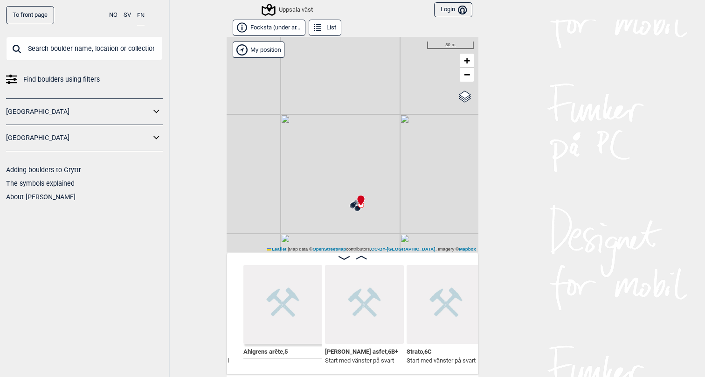
scroll to position [0, 759]
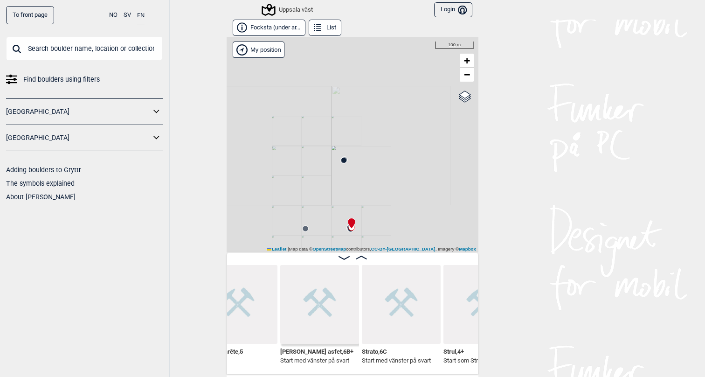
drag, startPoint x: 331, startPoint y: 232, endPoint x: 350, endPoint y: 159, distance: 74.7
click at [350, 159] on div "Uppsala väst My position 100 m + − OpenStreetMap Google satellite Leaflet | Map…" at bounding box center [353, 144] width 252 height 215
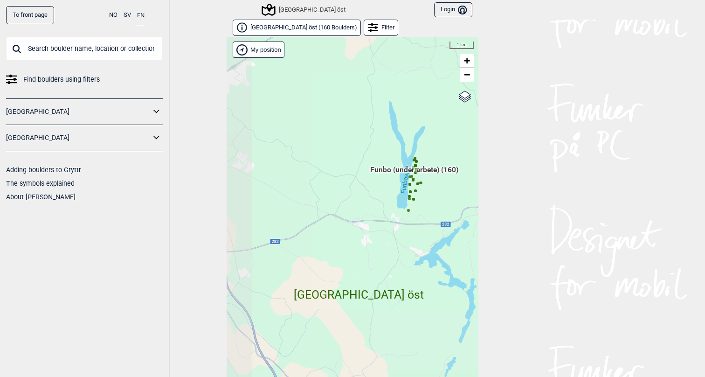
scroll to position [14, 0]
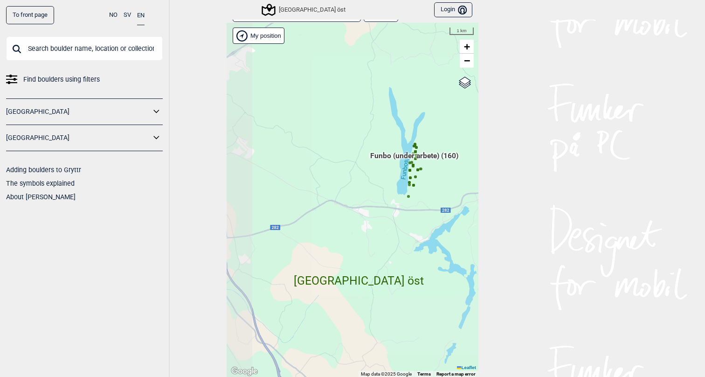
drag, startPoint x: 439, startPoint y: 213, endPoint x: 279, endPoint y: 218, distance: 160.5
click at [279, 218] on div "Hallingdal Gol Ål Stange Kolomoen Vallset Tangen Sørli Åsbygda Buskerud syd Kon…" at bounding box center [353, 200] width 252 height 354
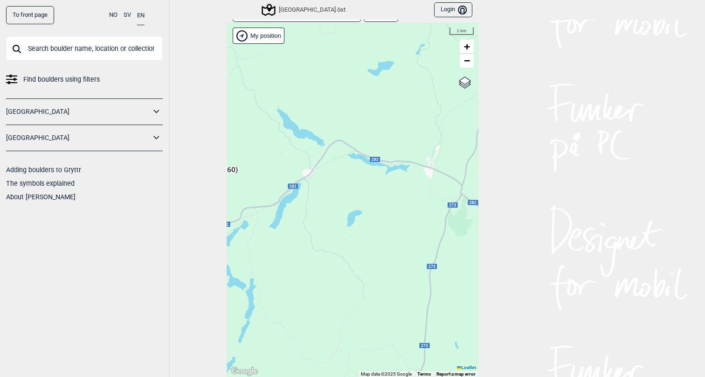
drag, startPoint x: 379, startPoint y: 237, endPoint x: 324, endPoint y: 235, distance: 55.5
click at [324, 235] on div "Hallingdal Gol Ål Stange Kolomoen Vallset Tangen Sørli Åsbygda Buskerud syd Kon…" at bounding box center [353, 200] width 252 height 354
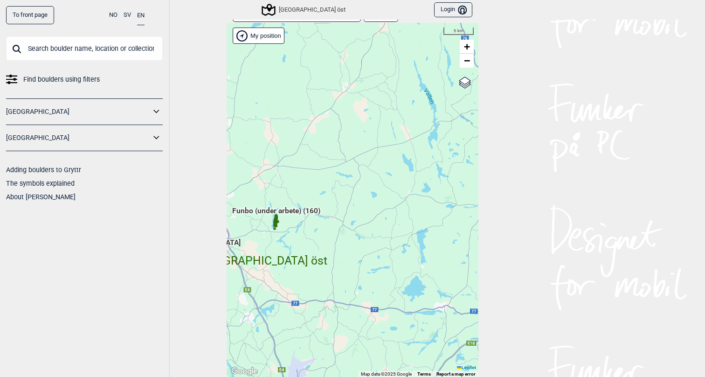
drag, startPoint x: 378, startPoint y: 265, endPoint x: 327, endPoint y: 265, distance: 50.4
click at [327, 265] on div "Hallingdal Gol Ål Stange Kolomoen Vallset Tangen Sørli Åsbygda Buskerud syd Kon…" at bounding box center [353, 200] width 252 height 354
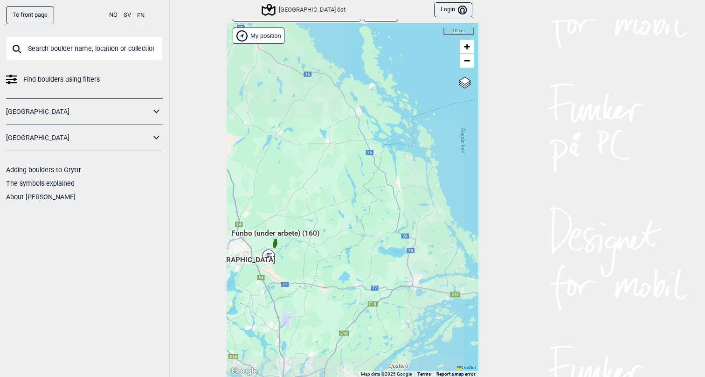
drag, startPoint x: 300, startPoint y: 267, endPoint x: 419, endPoint y: 238, distance: 122.2
click at [419, 238] on div "Hallingdal Stange Buskerud syd Oslo og omegn Follo Østfold Drammen/Asker" at bounding box center [353, 200] width 252 height 354
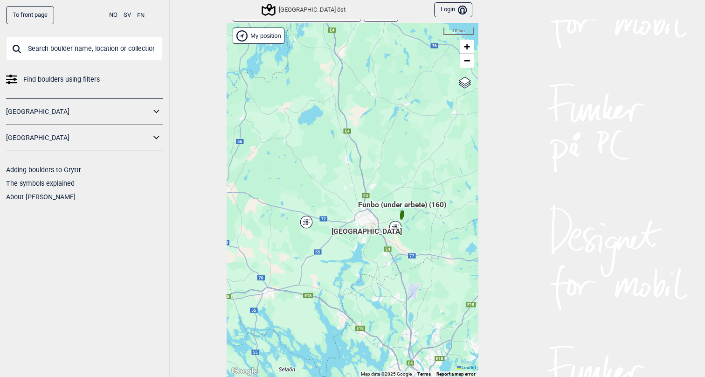
click at [310, 221] on icon at bounding box center [306, 222] width 12 height 12
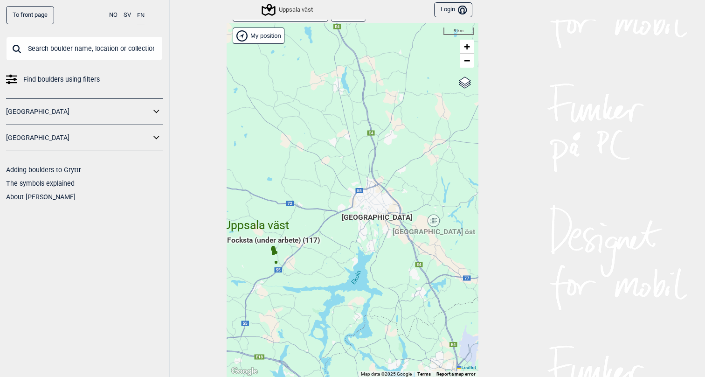
click at [274, 239] on span "Focksta (under arbete) (117)" at bounding box center [273, 244] width 93 height 18
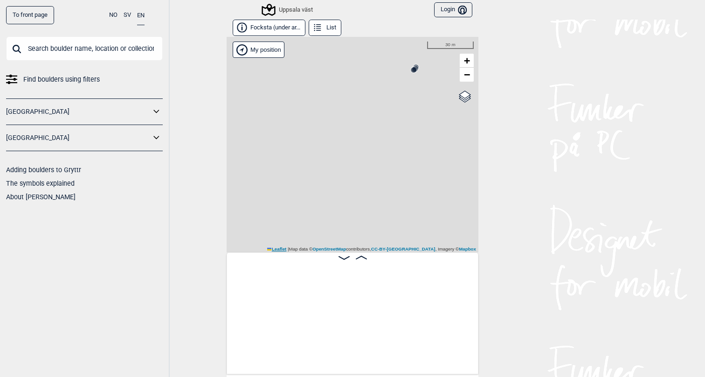
scroll to position [0, 73]
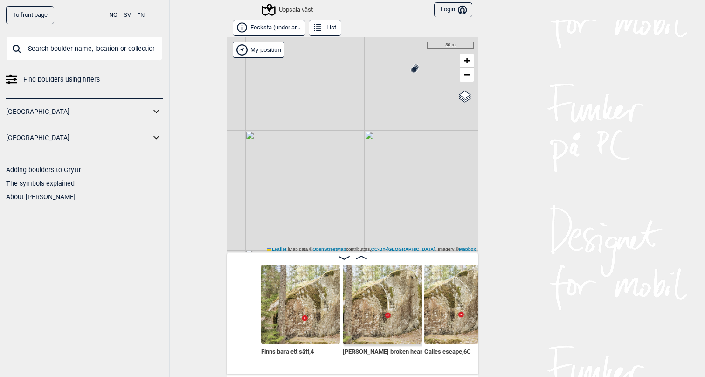
scroll to position [0, 436]
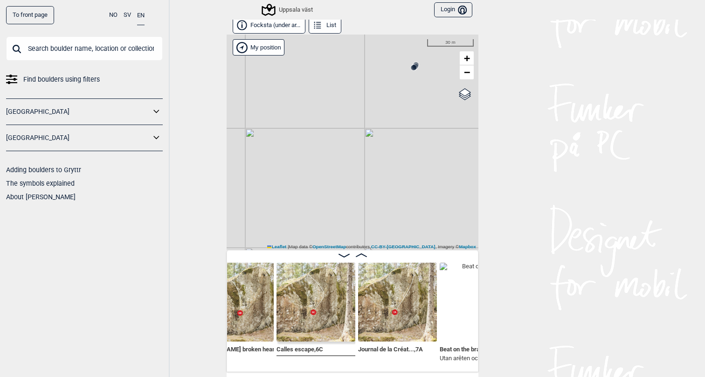
scroll to position [3, 0]
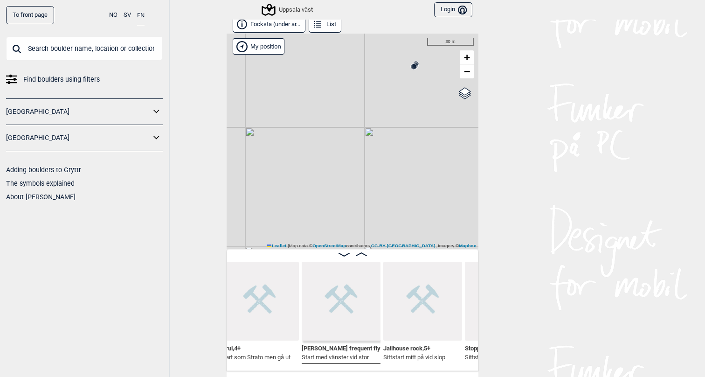
scroll to position [0, 1057]
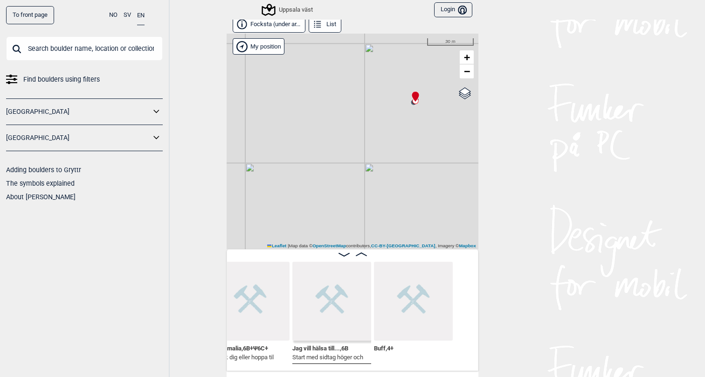
scroll to position [0, 1627]
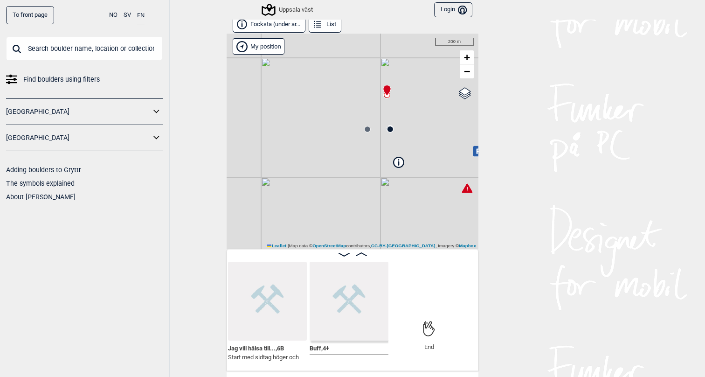
drag, startPoint x: 378, startPoint y: 172, endPoint x: 378, endPoint y: 104, distance: 67.6
click at [378, 104] on div "Uppsala väst My position 200 m + − OpenStreetMap Google satellite Leaflet | Map…" at bounding box center [353, 141] width 252 height 215
click at [386, 120] on icon at bounding box center [389, 120] width 7 height 7
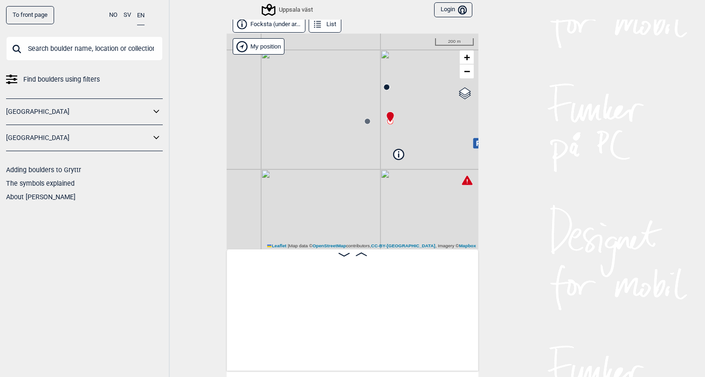
scroll to position [0, 481]
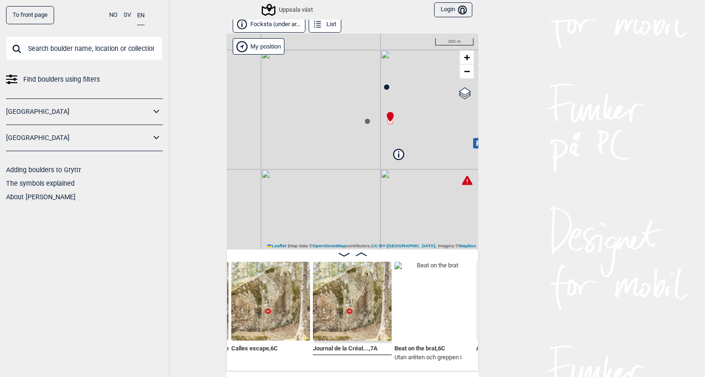
click at [467, 180] on icon at bounding box center [467, 179] width 11 height 9
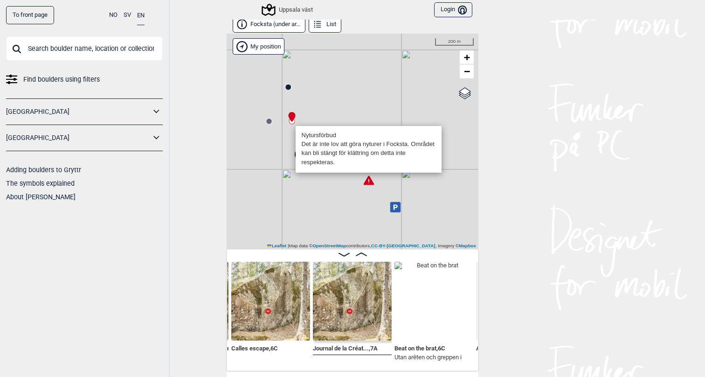
drag, startPoint x: 396, startPoint y: 208, endPoint x: 364, endPoint y: 208, distance: 32.2
click at [364, 208] on div "Uppsala väst Nytursförbud Det är inte lov att göra nyturer i Focksta. Området k…" at bounding box center [353, 141] width 252 height 215
click at [361, 207] on div "Uppsala väst Nytursförbud Det är inte lov att göra nyturer i Focksta. Området k…" at bounding box center [353, 141] width 252 height 215
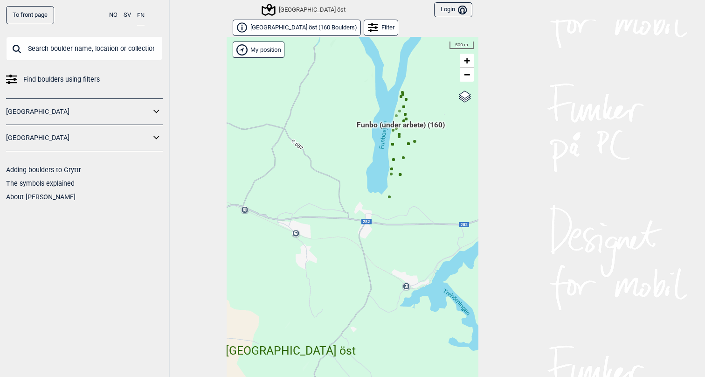
click at [367, 124] on span "Funbo (under arbete) (160)" at bounding box center [401, 129] width 88 height 18
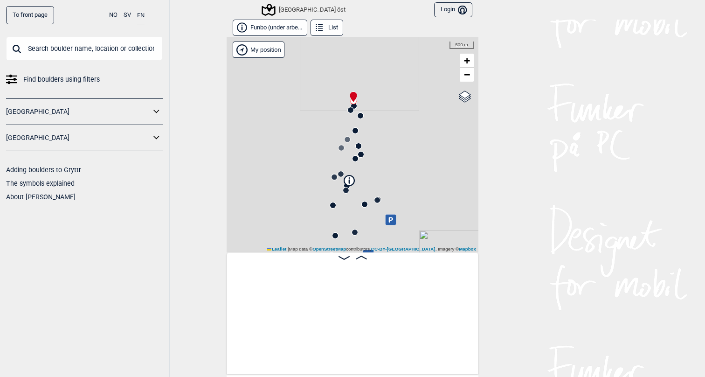
scroll to position [0, 73]
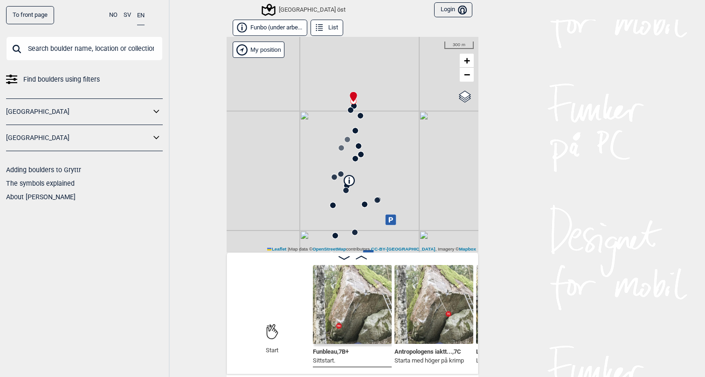
click at [350, 176] on icon at bounding box center [349, 180] width 10 height 10
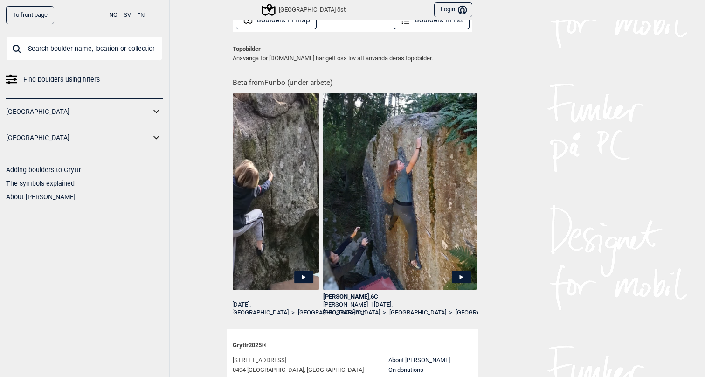
click at [340, 293] on div "Kajsa Kavat , 6C" at bounding box center [399, 297] width 153 height 8
